Goal: Transaction & Acquisition: Purchase product/service

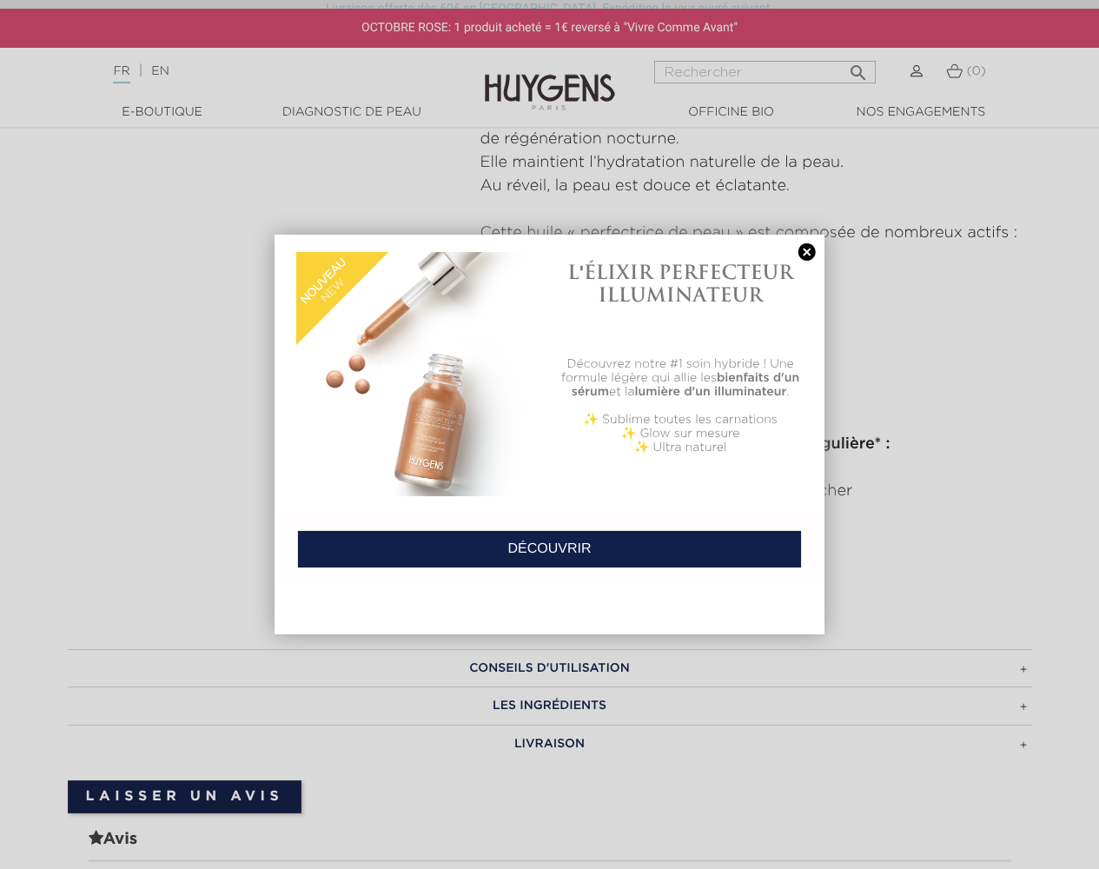
scroll to position [1217, 0]
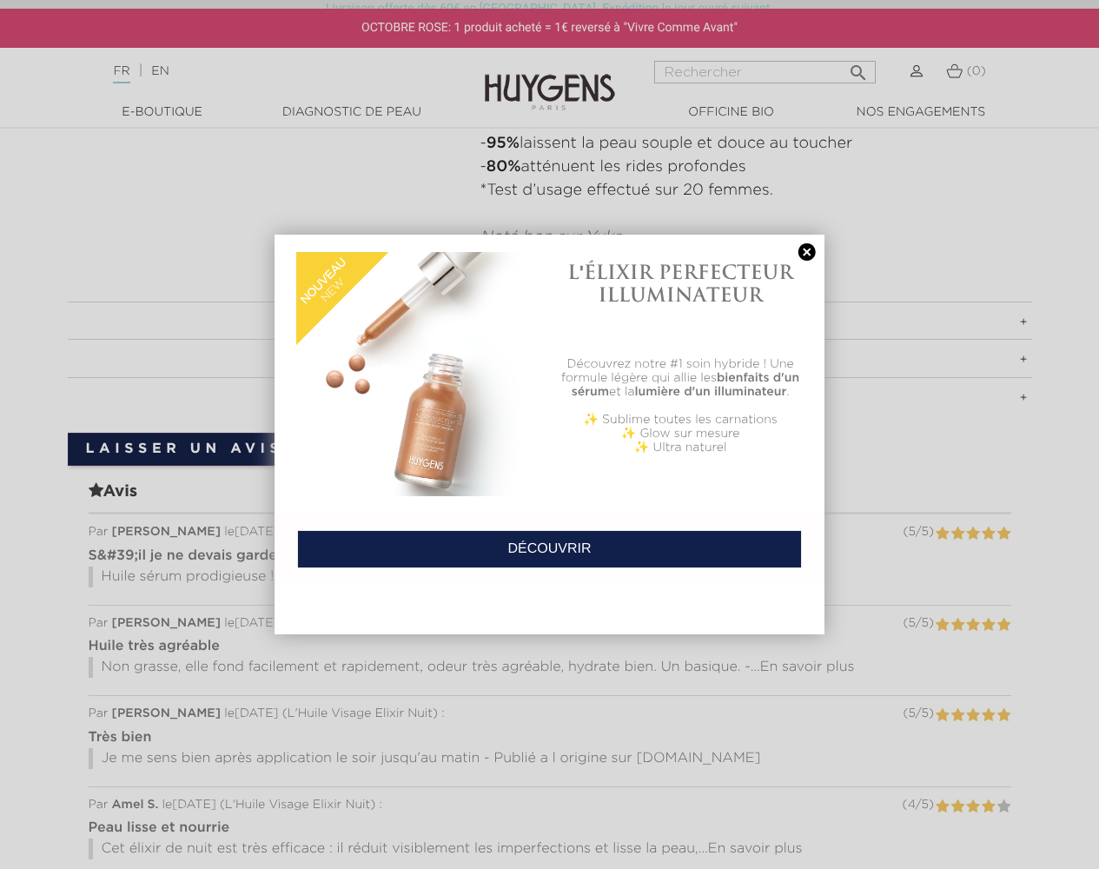
click at [418, 374] on img at bounding box center [418, 374] width 244 height 244
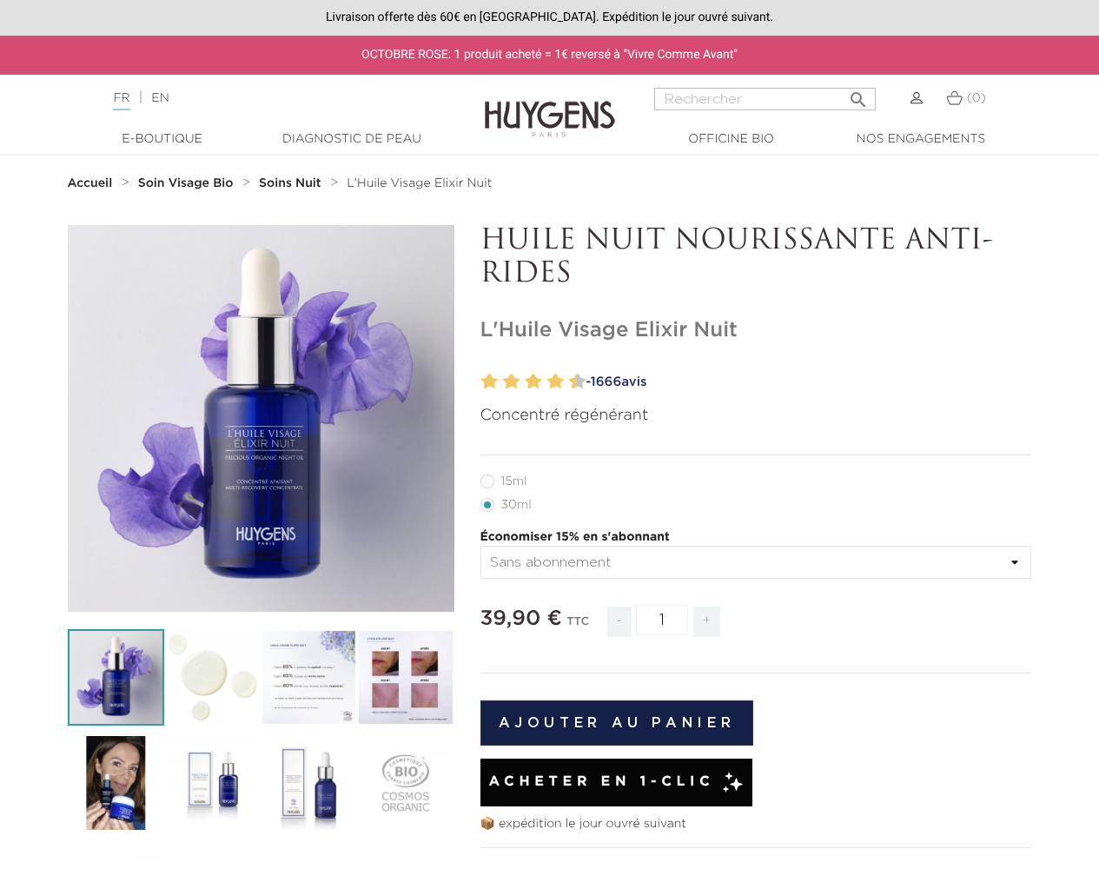
click at [616, 722] on button "Ajouter au panier" at bounding box center [618, 722] width 274 height 45
